Goal: Information Seeking & Learning: Learn about a topic

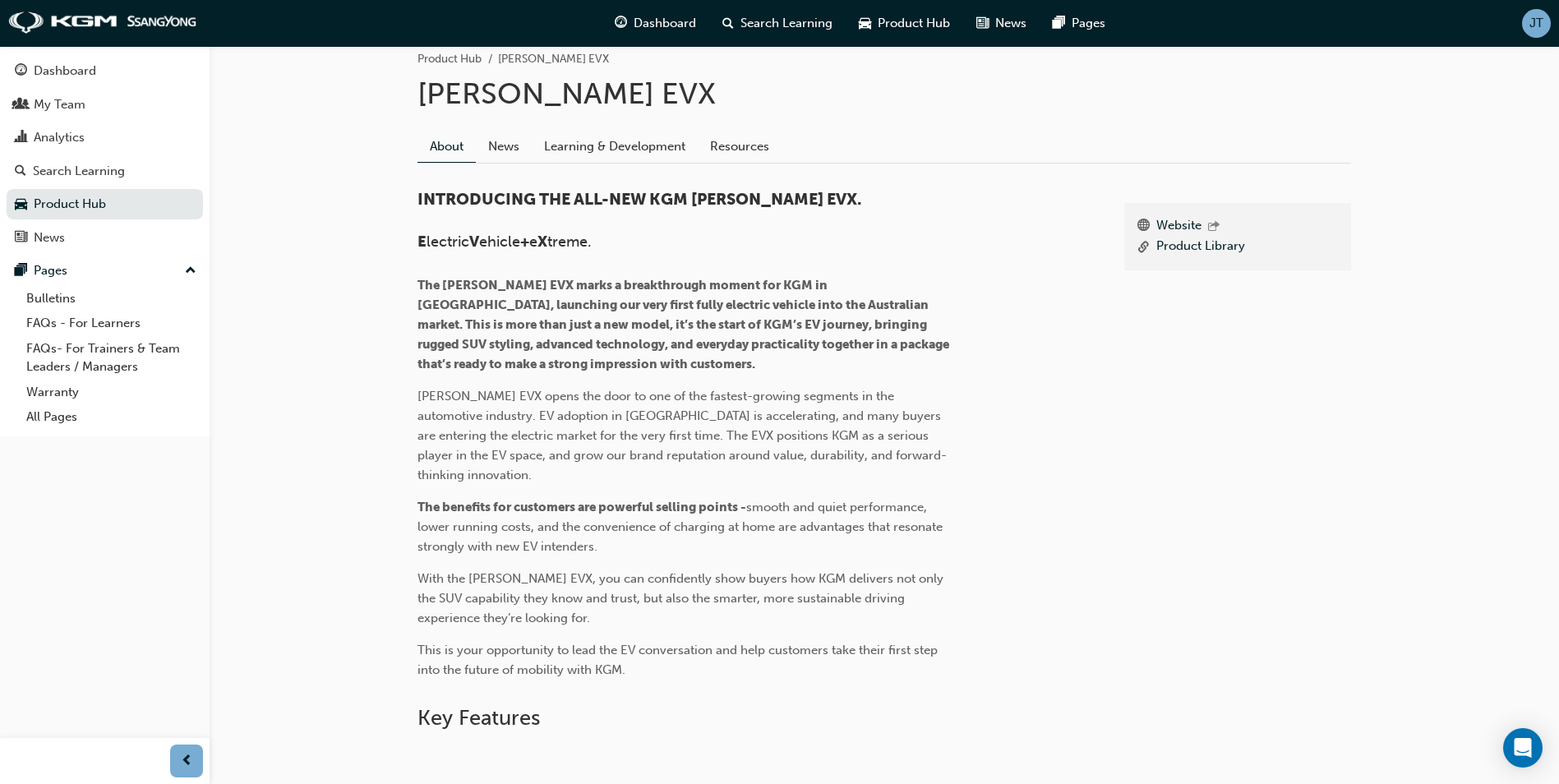
scroll to position [134, 0]
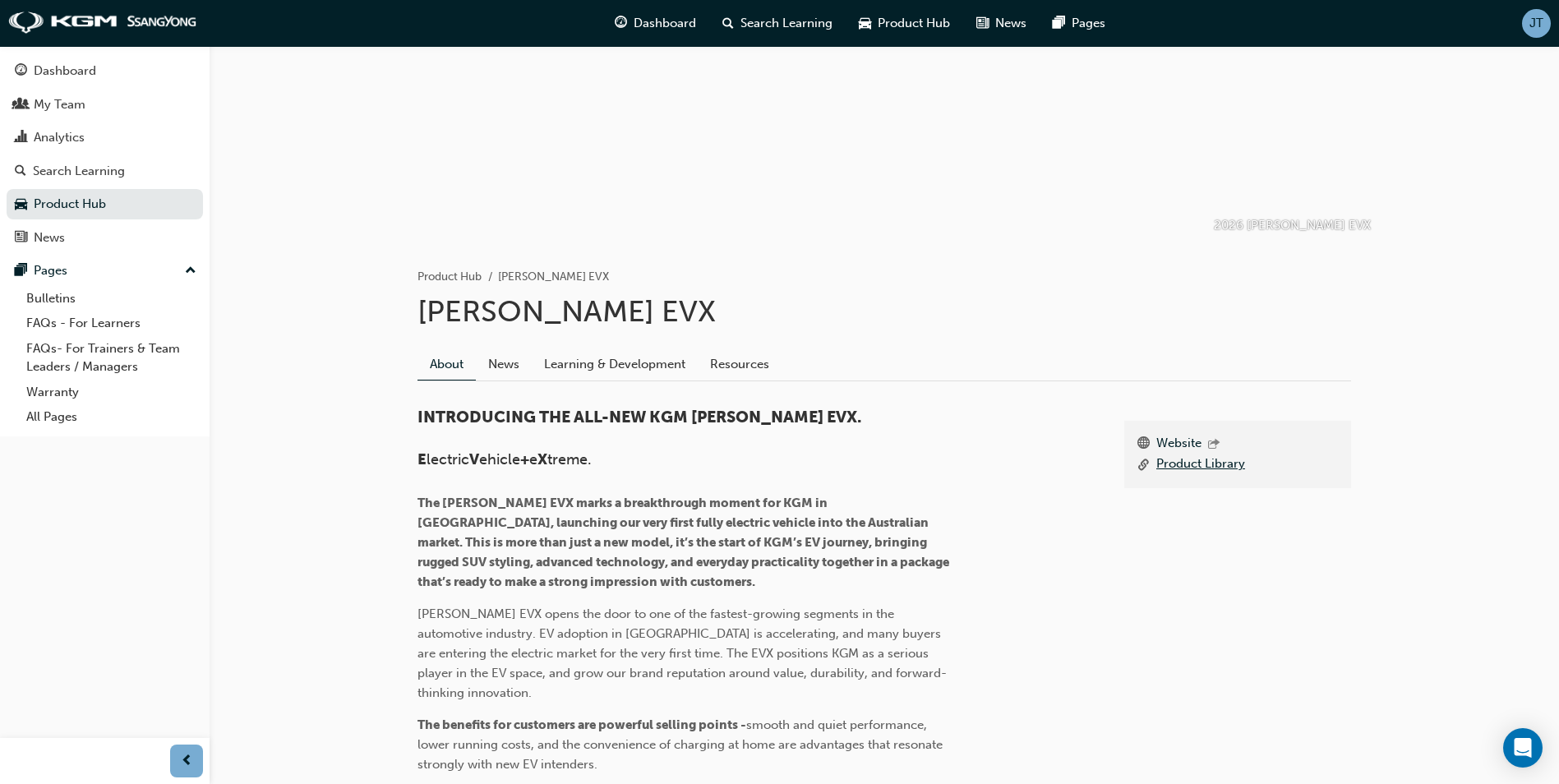
click at [1174, 466] on link "Product Library" at bounding box center [1201, 465] width 89 height 21
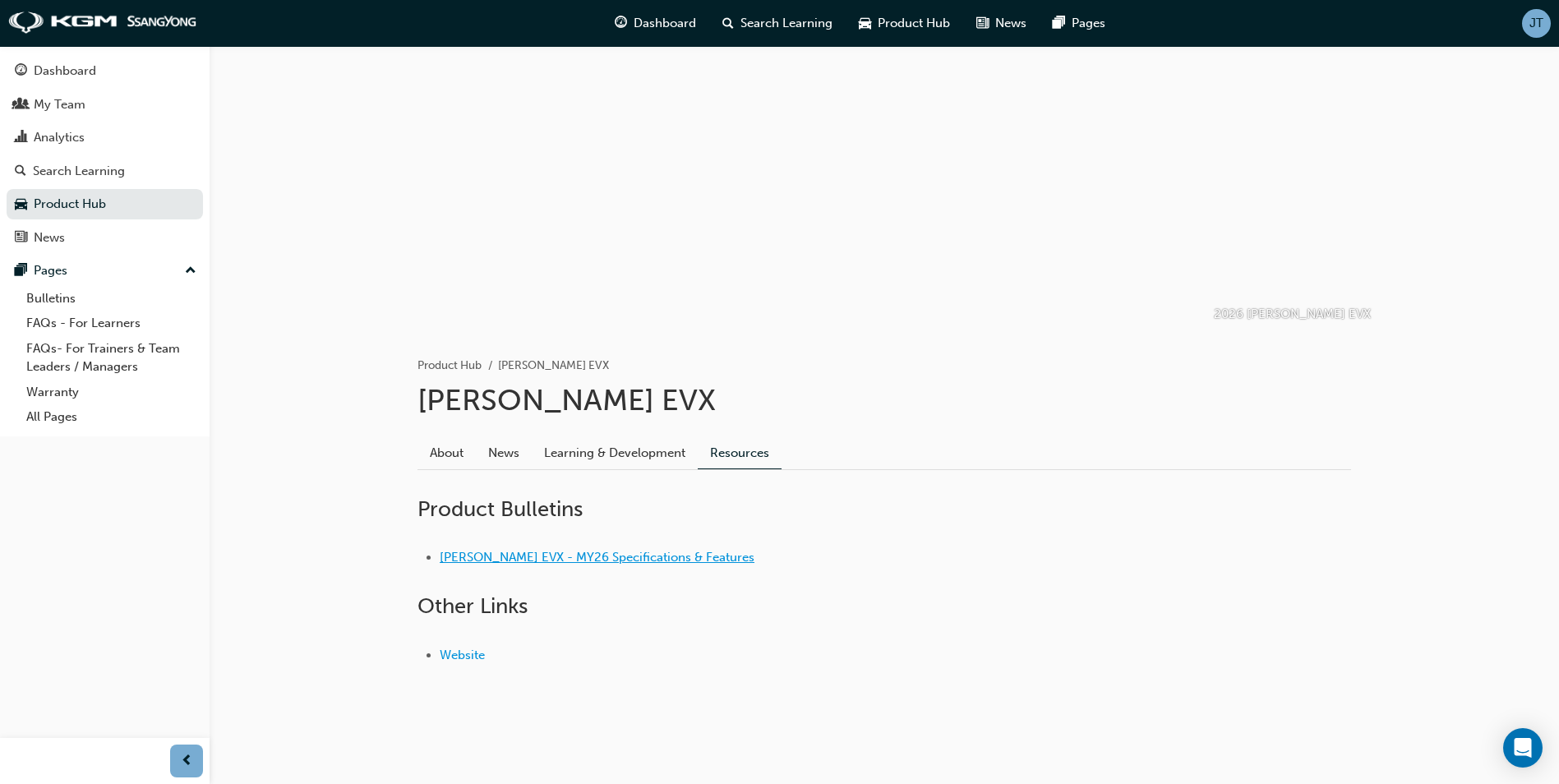
click at [612, 560] on link "[PERSON_NAME] EVX - MY26 Specifications & Features" at bounding box center [597, 556] width 315 height 15
click at [807, 594] on h2 "Other Links" at bounding box center [884, 606] width 934 height 26
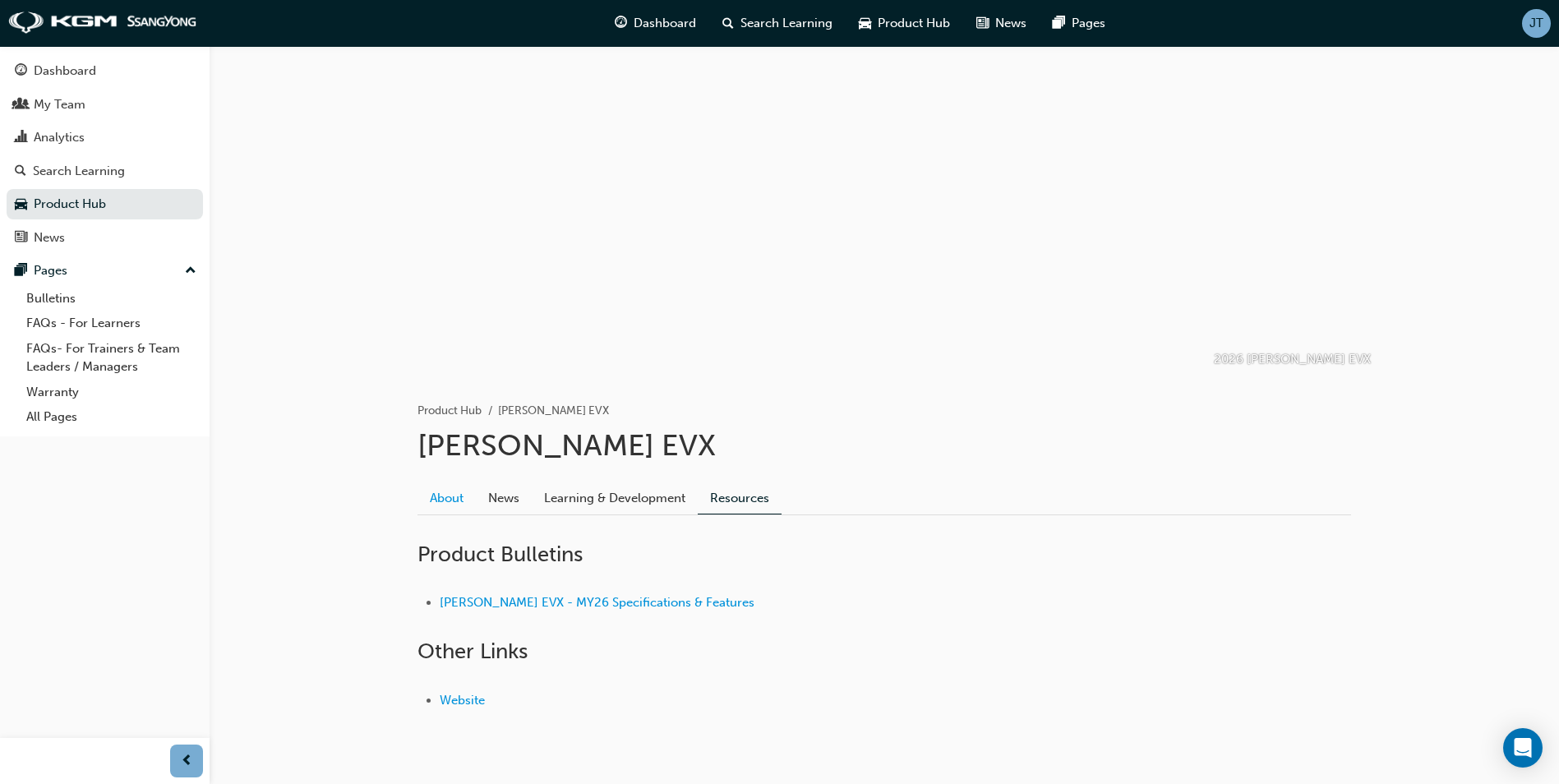
click at [454, 504] on link "About" at bounding box center [446, 498] width 58 height 31
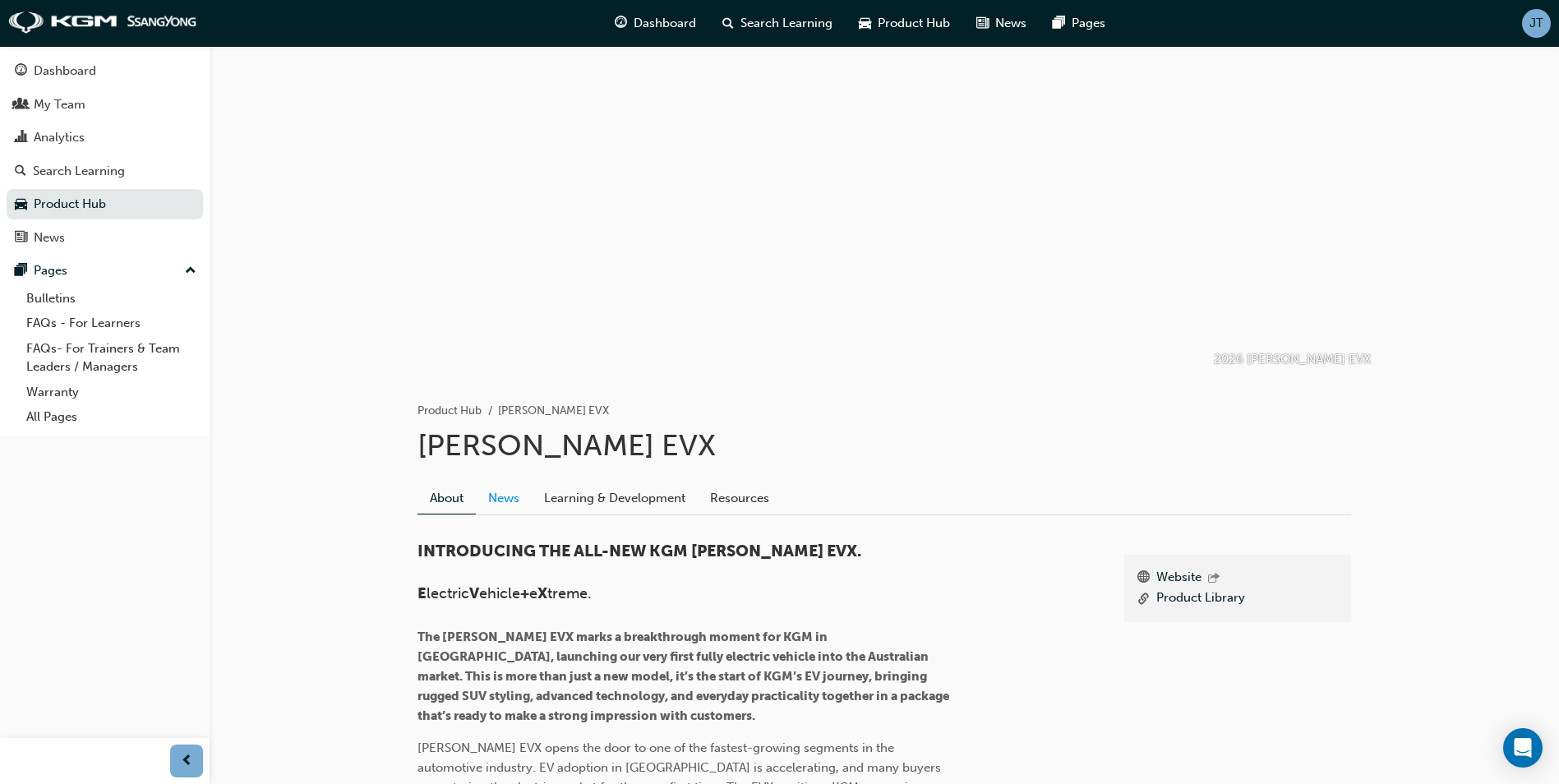
click at [495, 501] on link "News" at bounding box center [504, 498] width 56 height 31
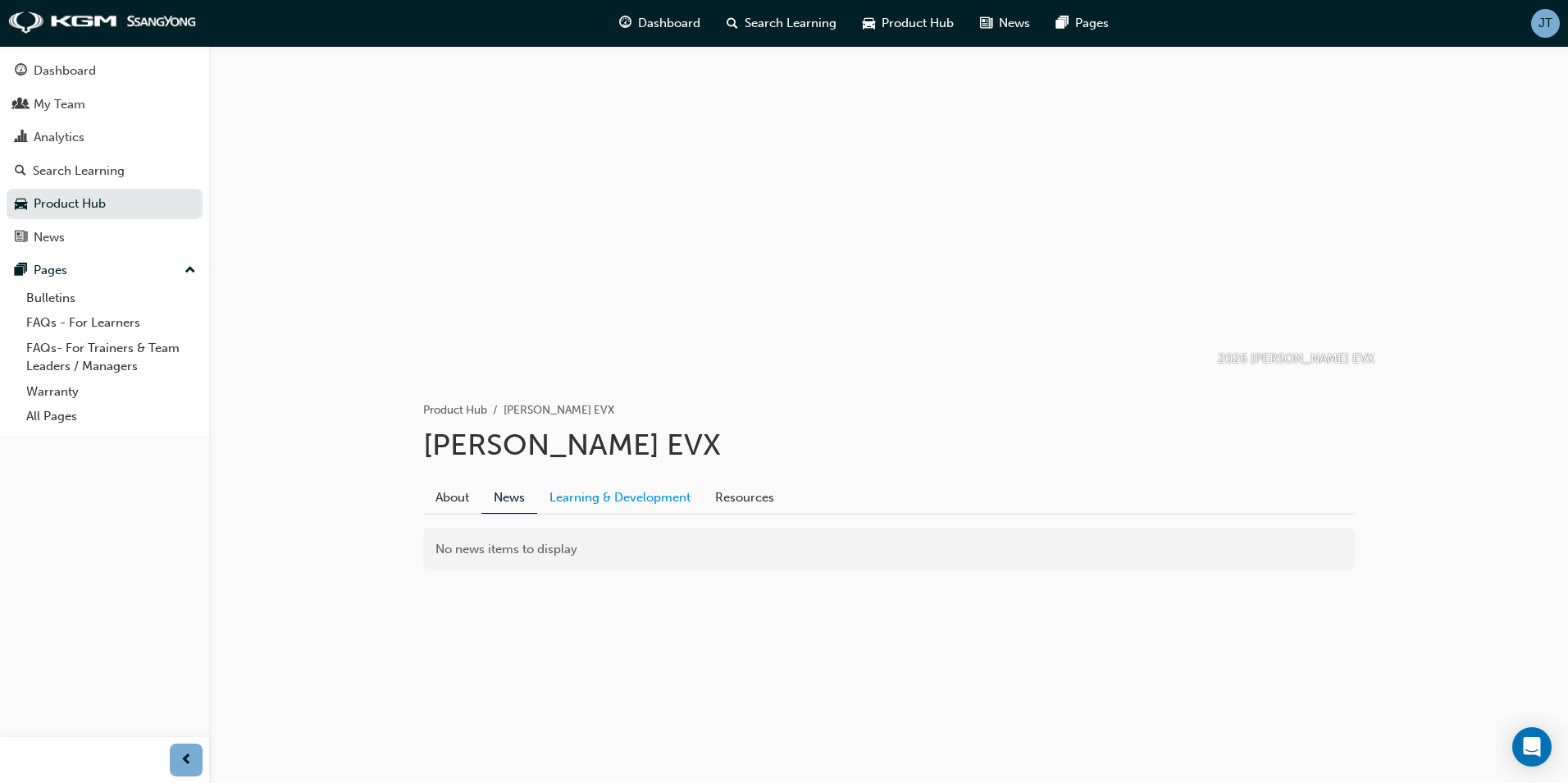
click at [587, 502] on link "Learning & Development" at bounding box center [620, 497] width 166 height 31
click at [727, 500] on link "Resources" at bounding box center [745, 497] width 84 height 31
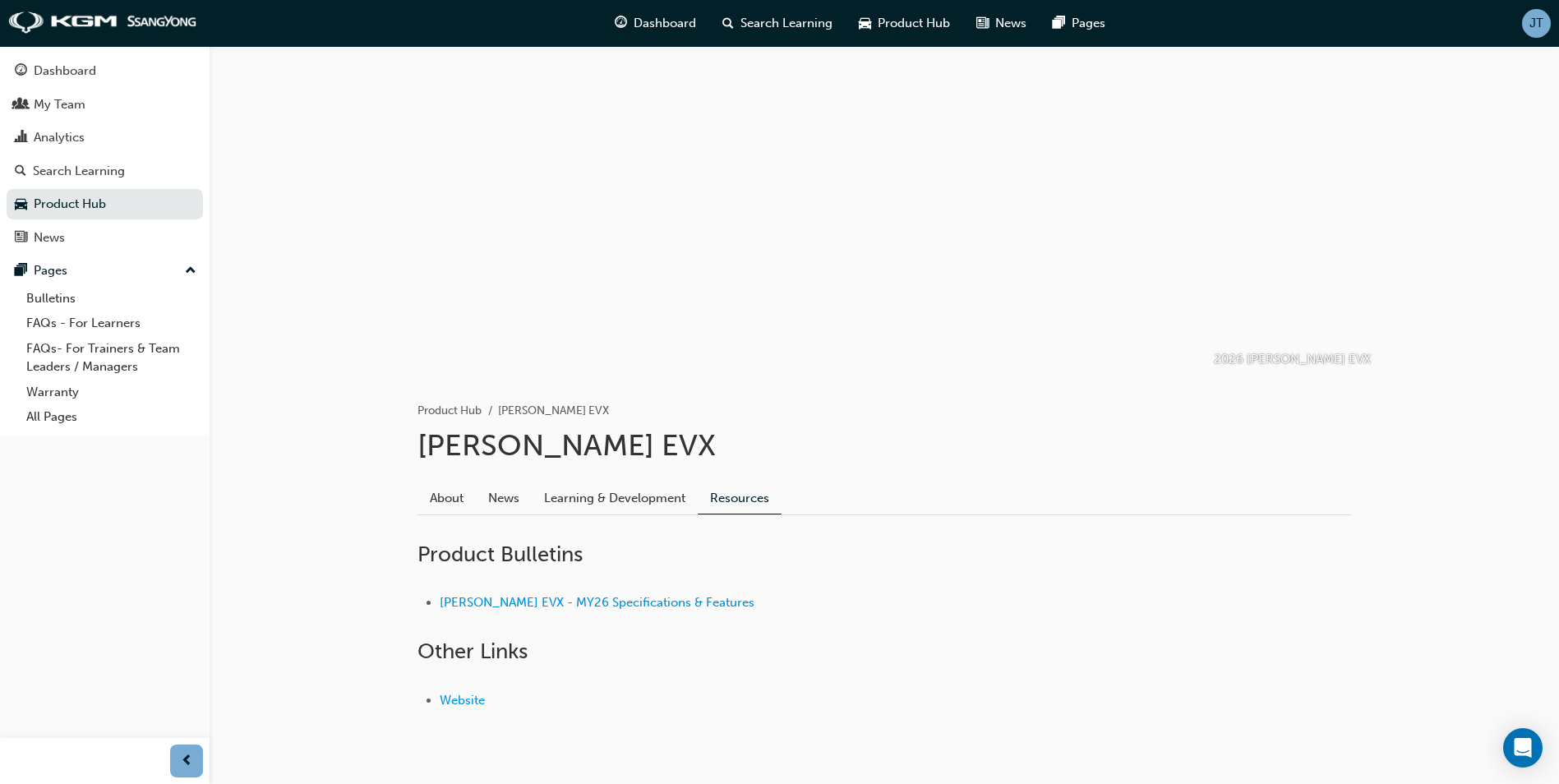
scroll to position [45, 0]
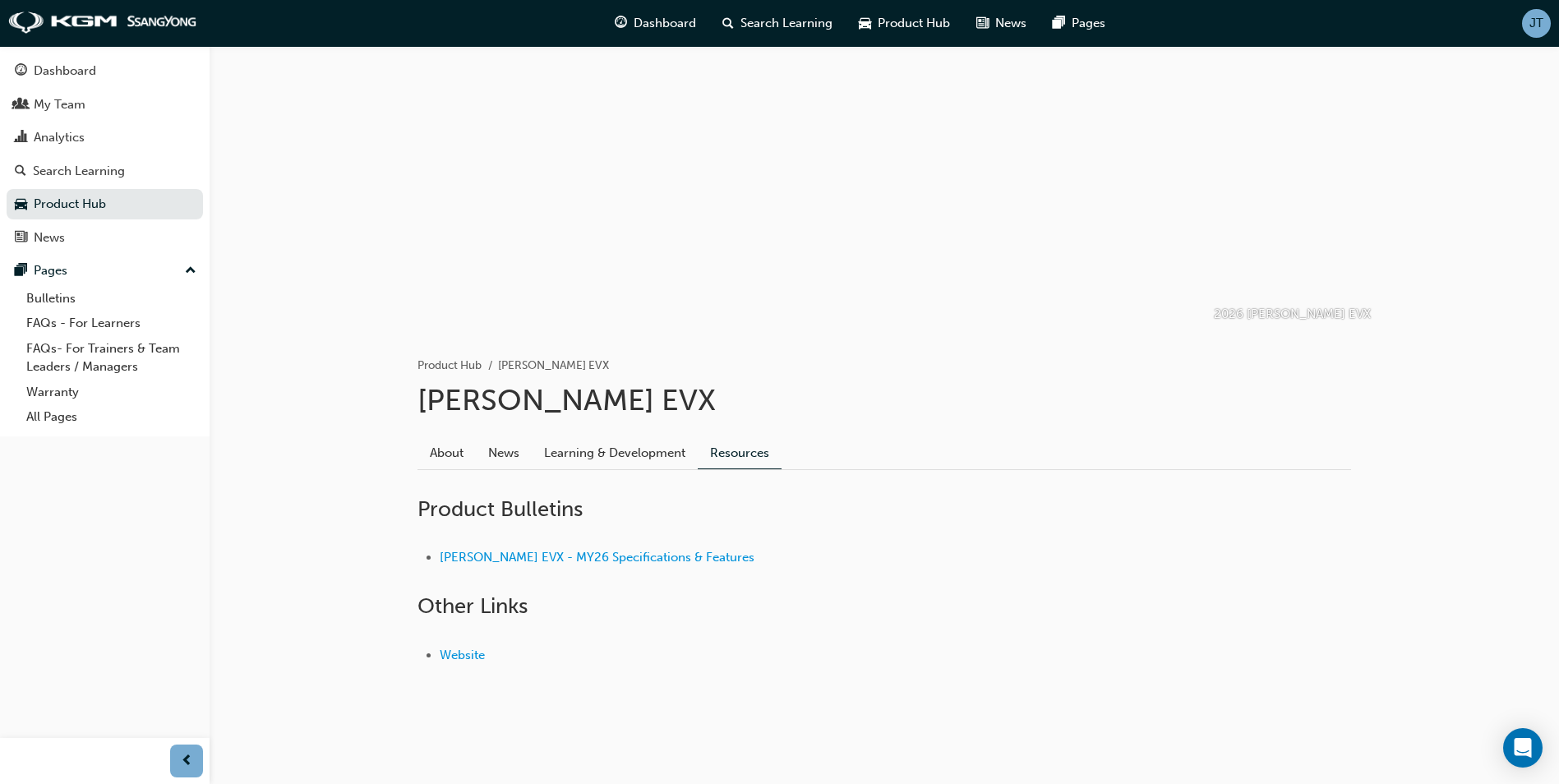
drag, startPoint x: 914, startPoint y: 626, endPoint x: 931, endPoint y: 603, distance: 28.6
click at [917, 627] on div "Website" at bounding box center [884, 655] width 934 height 72
